Goal: Task Accomplishment & Management: Complete application form

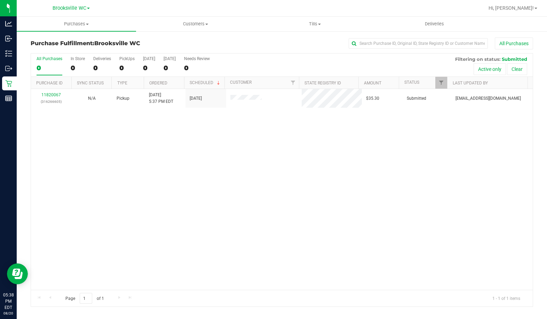
click at [39, 145] on div "11820067 (316266605) N/A Pickup [DATE] 5:37 PM EDT 8/20/2025 $35.30 Submitted […" at bounding box center [282, 189] width 502 height 201
click at [87, 196] on div "11820153 (316269089) N/A Pickup [DATE] 5:48 PM EDT 8/20/2025 $30.50 Submitted […" at bounding box center [282, 189] width 502 height 201
click at [68, 209] on div "11820153 (316269089) N/A Pickup [DATE] 5:48 PM EDT 8/20/2025 $30.50 Submitted […" at bounding box center [282, 189] width 502 height 201
click at [82, 117] on div "11820321 (316274981) N/A Pickup [DATE] 6:13 PM EDT 8/20/2025 $18.00 Submitted […" at bounding box center [282, 189] width 502 height 201
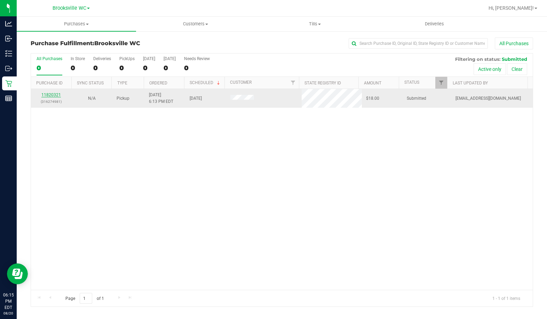
click at [58, 94] on link "11820321" at bounding box center [50, 95] width 19 height 5
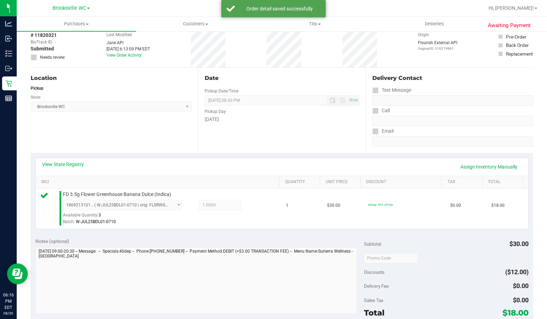
scroll to position [209, 0]
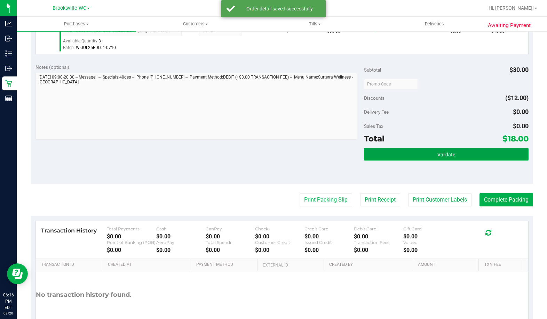
click at [377, 157] on button "Validate" at bounding box center [446, 154] width 164 height 13
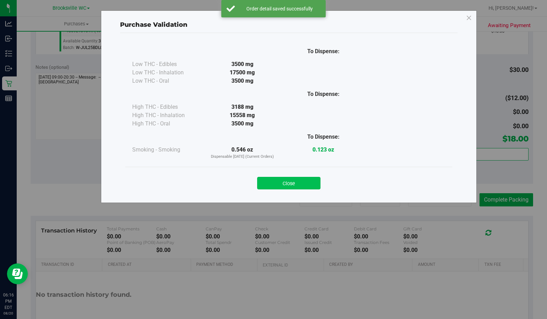
click at [285, 181] on button "Close" at bounding box center [288, 183] width 63 height 13
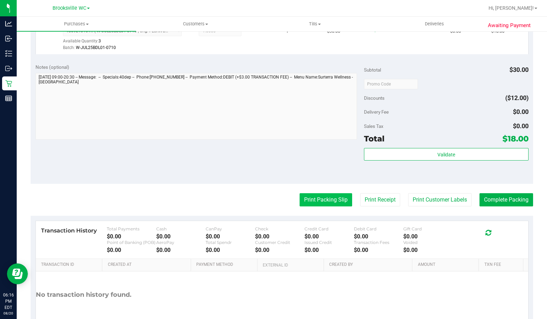
click at [343, 205] on button "Print Packing Slip" at bounding box center [325, 199] width 53 height 13
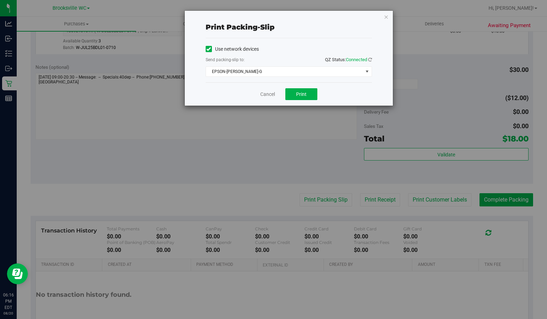
click at [304, 100] on div "Cancel Print" at bounding box center [289, 93] width 166 height 23
click at [303, 96] on span "Print" at bounding box center [301, 94] width 10 height 6
click at [386, 18] on icon "button" at bounding box center [386, 17] width 5 height 8
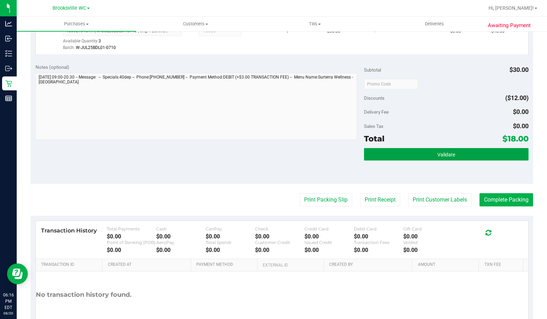
click at [397, 157] on button "Validate" at bounding box center [446, 154] width 164 height 13
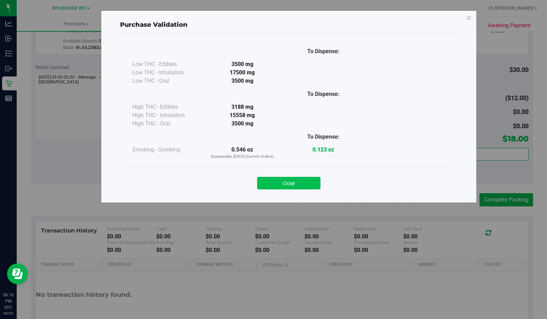
click at [300, 184] on button "Close" at bounding box center [288, 183] width 63 height 13
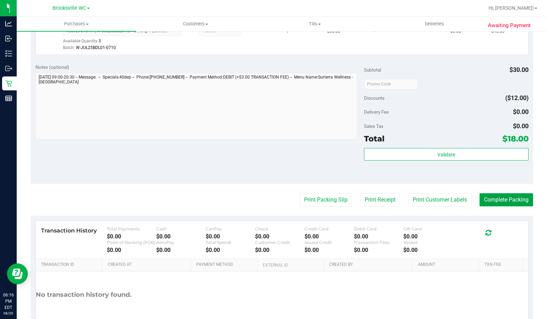
click at [480, 207] on button "Complete Packing" at bounding box center [506, 199] width 54 height 13
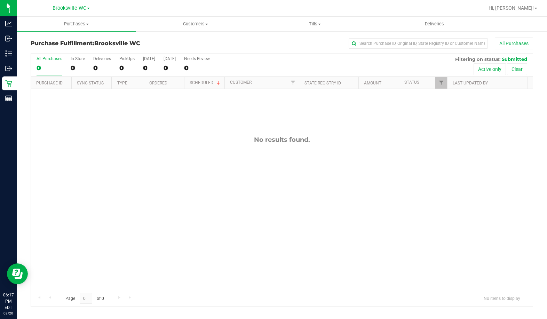
click at [85, 137] on div "No results found." at bounding box center [282, 140] width 502 height 8
click at [216, 26] on span "Customers" at bounding box center [195, 24] width 119 height 6
click at [176, 45] on span "All customers" at bounding box center [161, 42] width 50 height 6
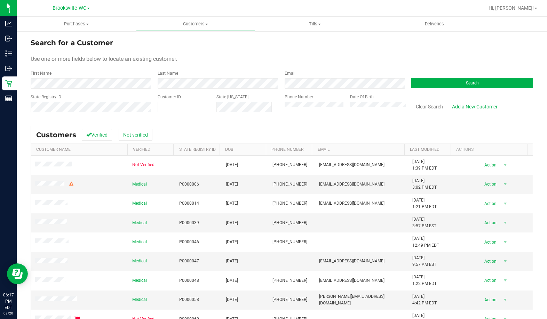
click at [407, 84] on div "Search" at bounding box center [469, 79] width 127 height 18
click at [415, 84] on button "Search" at bounding box center [472, 83] width 122 height 10
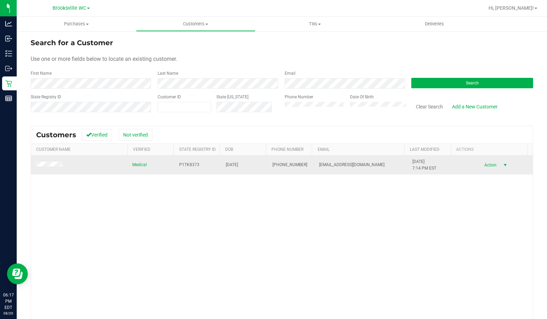
click at [500, 166] on span "select" at bounding box center [504, 165] width 9 height 10
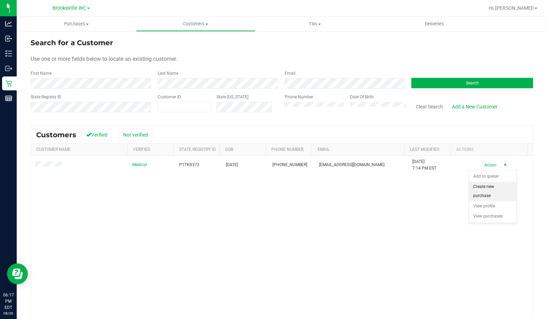
click at [483, 192] on li "Create new purchase" at bounding box center [492, 191] width 47 height 19
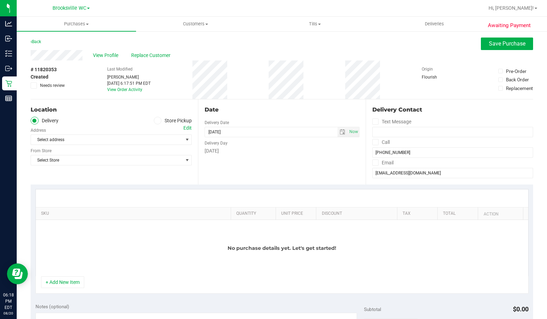
click at [157, 121] on icon at bounding box center [157, 121] width 4 height 0
click at [0, 0] on input "Store Pickup" at bounding box center [0, 0] width 0 height 0
click at [115, 139] on span "Select Store" at bounding box center [107, 140] width 152 height 10
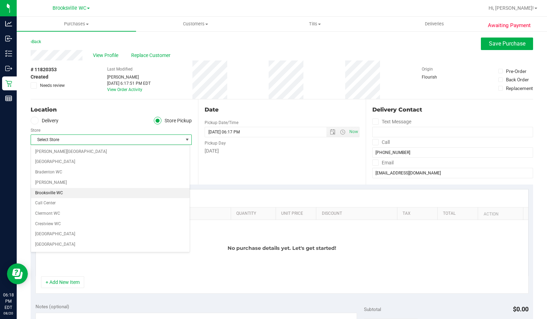
click at [66, 189] on li "Brooksville WC" at bounding box center [110, 193] width 159 height 10
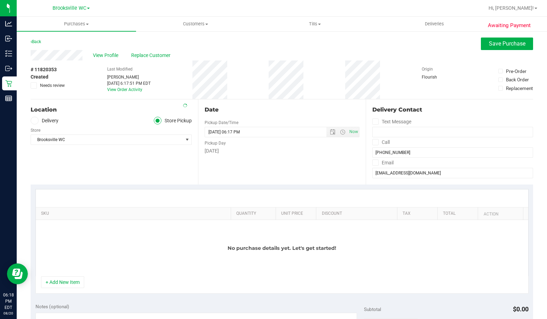
click at [160, 248] on div "No purchase details yet. Let's get started!" at bounding box center [282, 248] width 492 height 56
click at [70, 281] on button "+ Add New Item" at bounding box center [62, 283] width 43 height 12
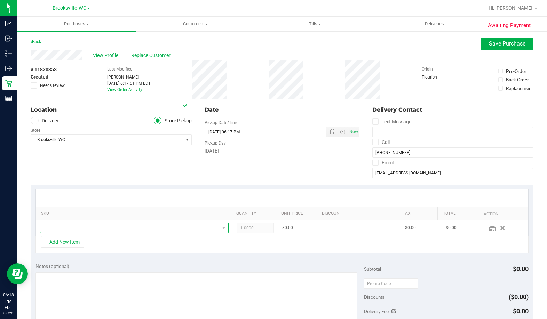
click at [98, 225] on span "NO DATA FOUND" at bounding box center [129, 228] width 179 height 10
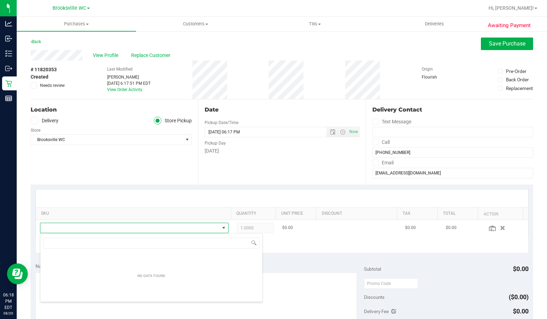
scroll to position [10, 182]
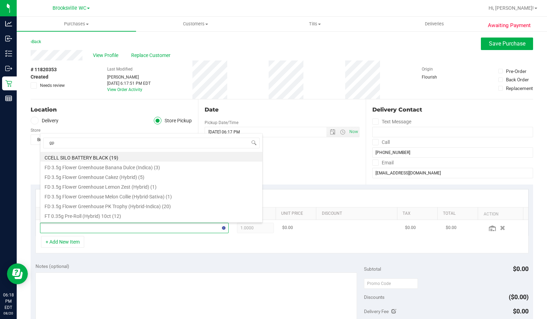
type input "gpe"
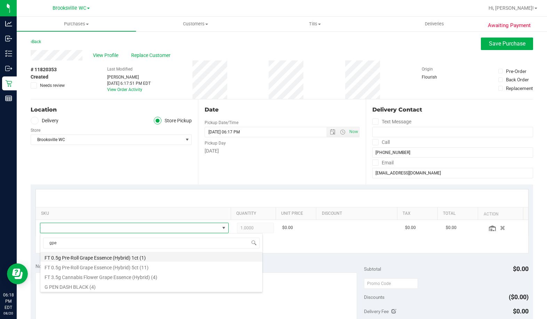
click at [126, 257] on li "FT 0.5g Pre-Roll Grape Essence (Hybrid) 1ct (1)" at bounding box center [151, 257] width 222 height 10
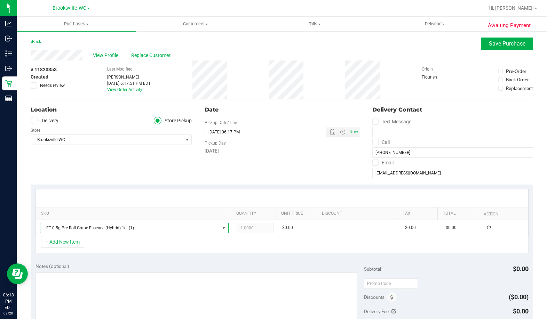
click at [135, 261] on div "Notes (optional) Subtotal $0.00 Discounts ($0.00) Delivery Fee $0.00 Sales Tax …" at bounding box center [282, 320] width 502 height 125
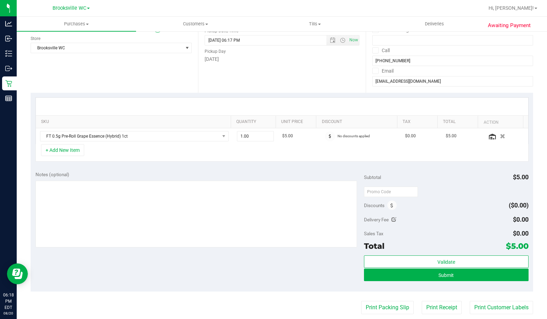
scroll to position [104, 0]
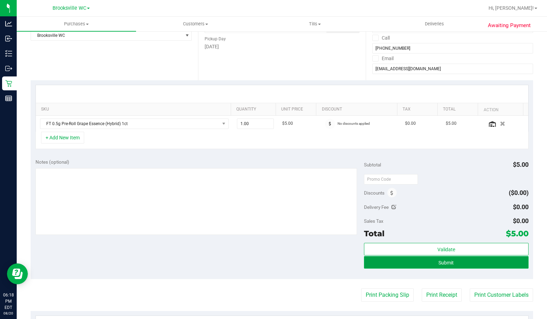
click at [419, 265] on button "Submit" at bounding box center [446, 262] width 164 height 13
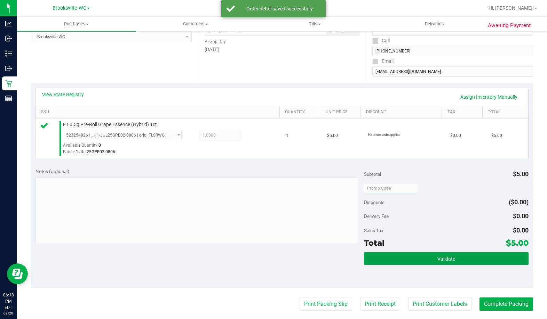
click at [420, 264] on button "Validate" at bounding box center [446, 259] width 164 height 13
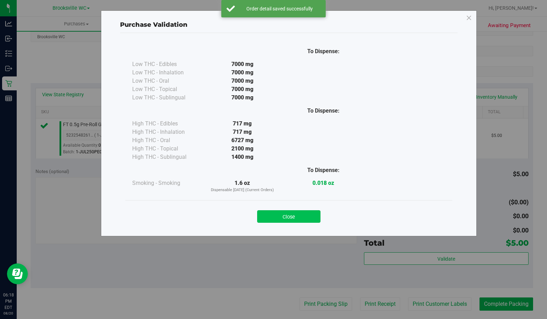
click at [295, 212] on button "Close" at bounding box center [288, 216] width 63 height 13
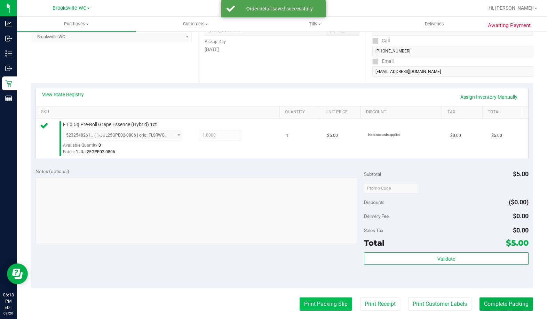
click at [323, 300] on button "Print Packing Slip" at bounding box center [325, 304] width 53 height 13
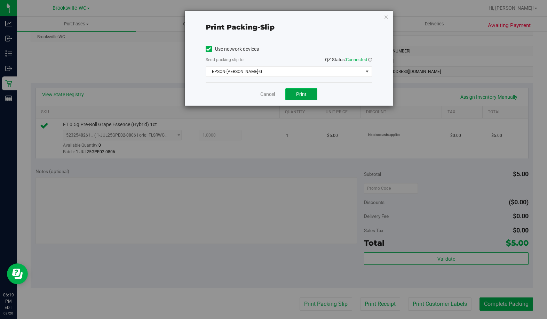
click at [305, 97] on button "Print" at bounding box center [301, 94] width 32 height 12
click at [386, 16] on icon "button" at bounding box center [386, 17] width 5 height 8
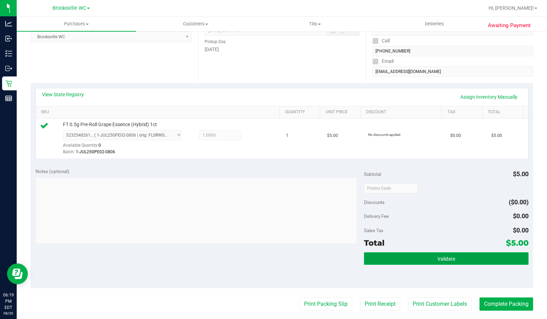
click at [472, 262] on button "Validate" at bounding box center [446, 259] width 164 height 13
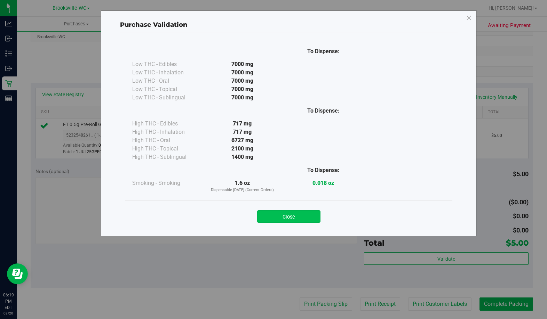
click at [310, 218] on button "Close" at bounding box center [288, 216] width 63 height 13
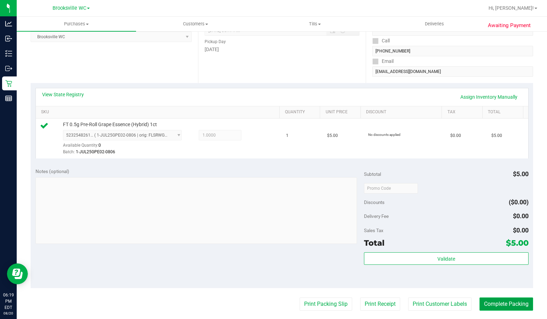
click at [502, 305] on button "Complete Packing" at bounding box center [506, 304] width 54 height 13
